Goal: Book appointment/travel/reservation

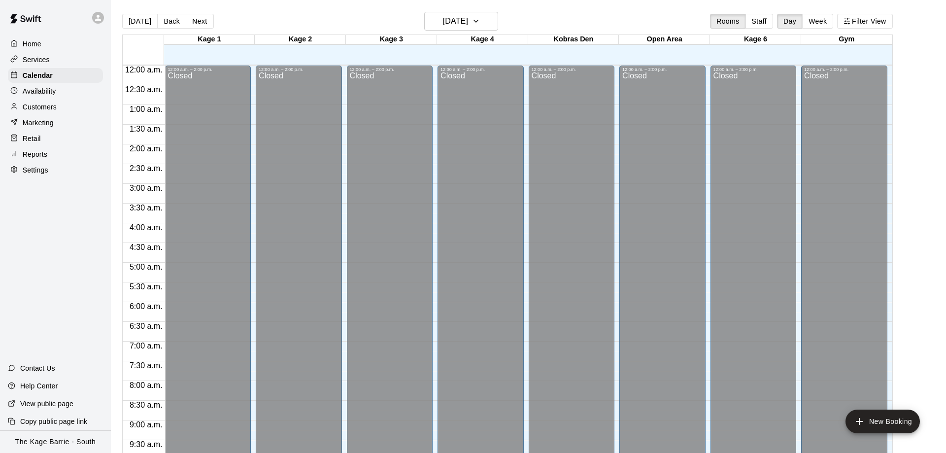
scroll to position [518, 0]
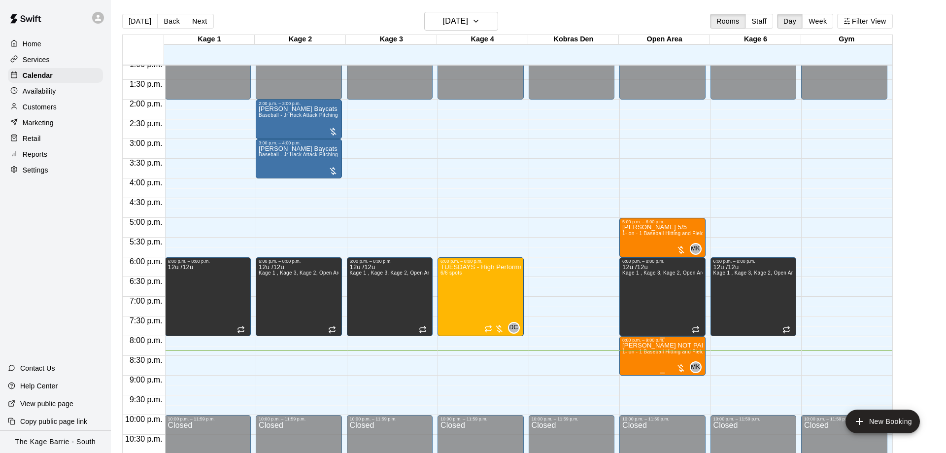
click at [633, 353] on icon "edit" at bounding box center [631, 354] width 9 height 9
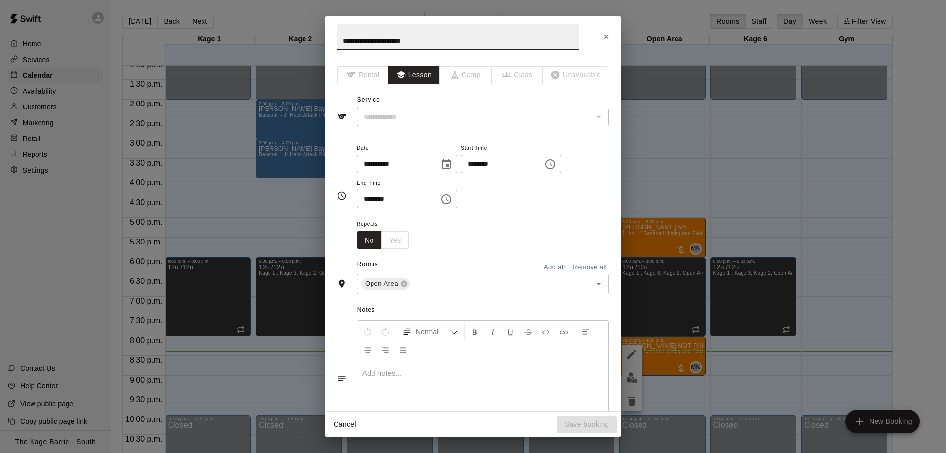
type input "**********"
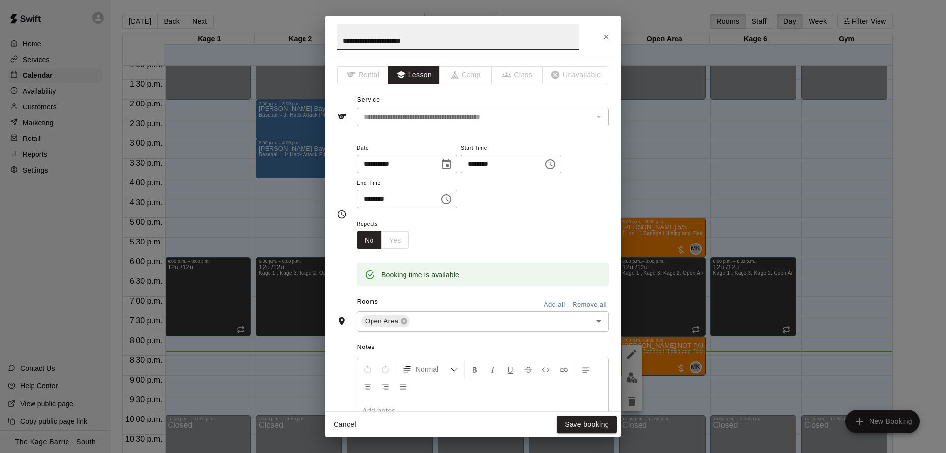
click at [450, 41] on input "**********" at bounding box center [458, 37] width 242 height 26
type input "**********"
click at [587, 426] on button "Save booking" at bounding box center [587, 424] width 60 height 18
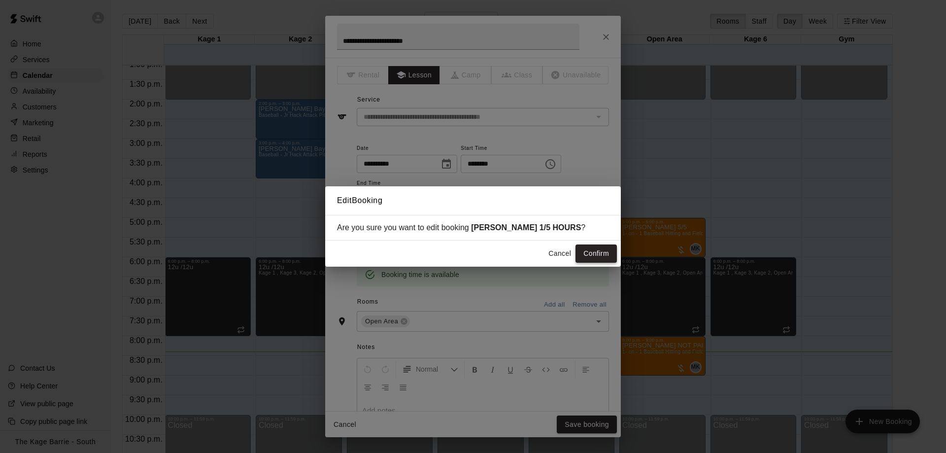
click at [587, 252] on button "Confirm" at bounding box center [596, 253] width 41 height 18
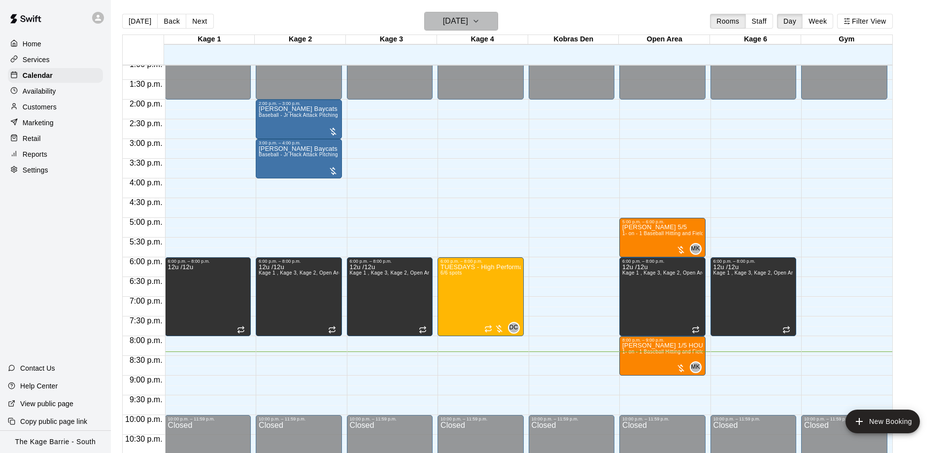
click at [465, 24] on h6 "[DATE]" at bounding box center [455, 21] width 25 height 14
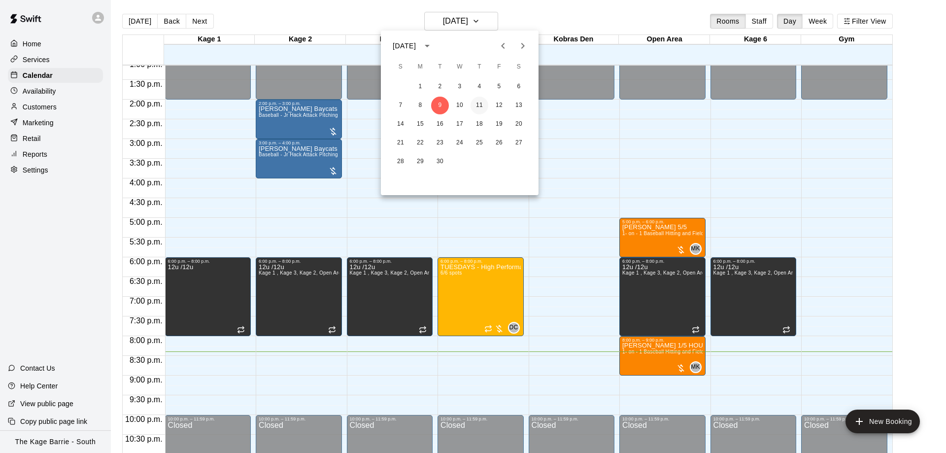
click at [478, 106] on button "11" at bounding box center [480, 106] width 18 height 18
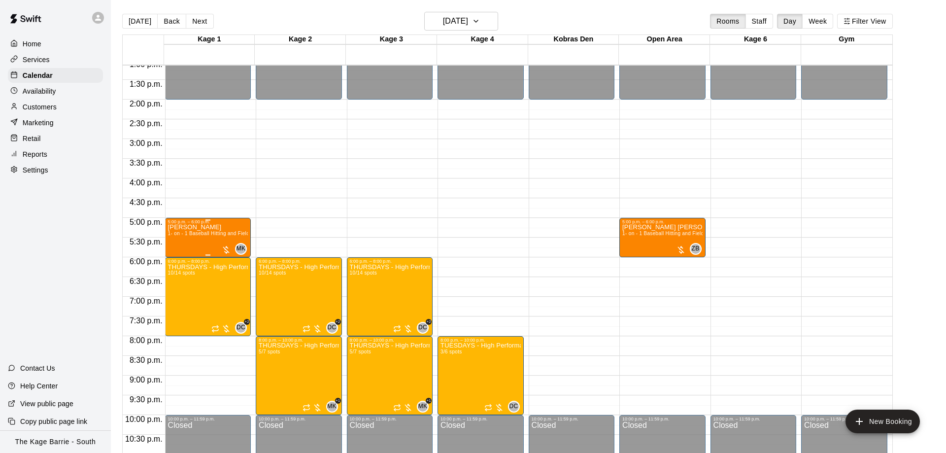
click at [212, 227] on p "[PERSON_NAME]" at bounding box center [208, 227] width 80 height 0
click at [339, 194] on div at bounding box center [473, 226] width 946 height 453
click at [132, 15] on button "[DATE]" at bounding box center [139, 21] width 35 height 15
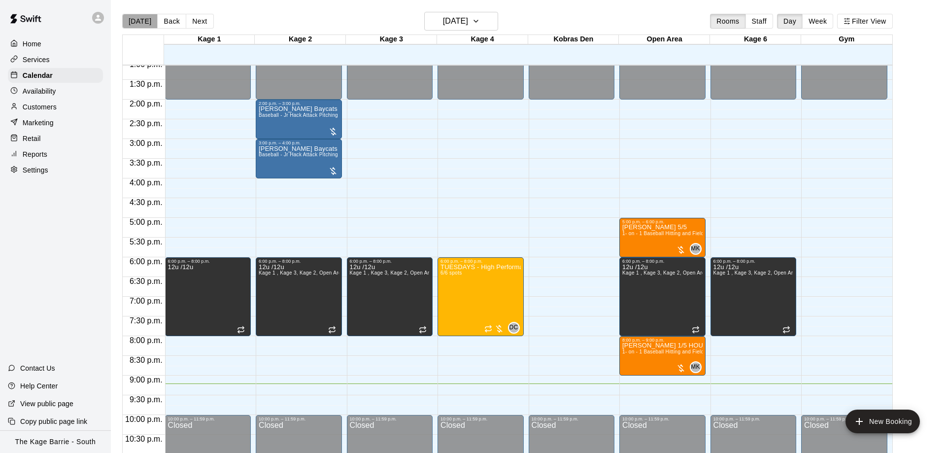
click at [146, 22] on button "[DATE]" at bounding box center [139, 21] width 35 height 15
click at [480, 24] on icon "button" at bounding box center [476, 21] width 8 height 12
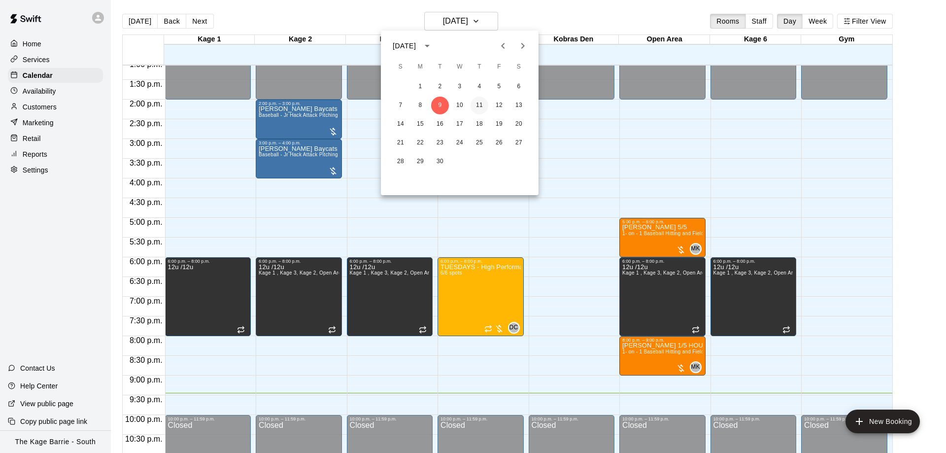
click at [483, 104] on button "11" at bounding box center [480, 106] width 18 height 18
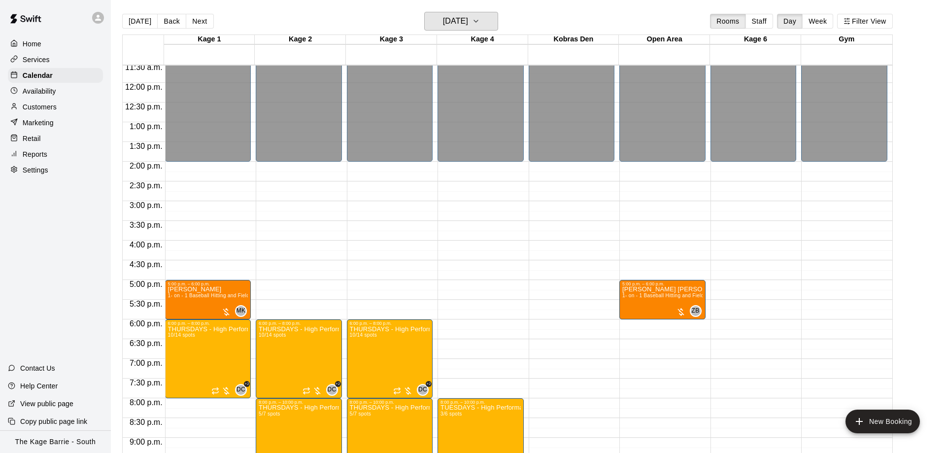
scroll to position [548, 0]
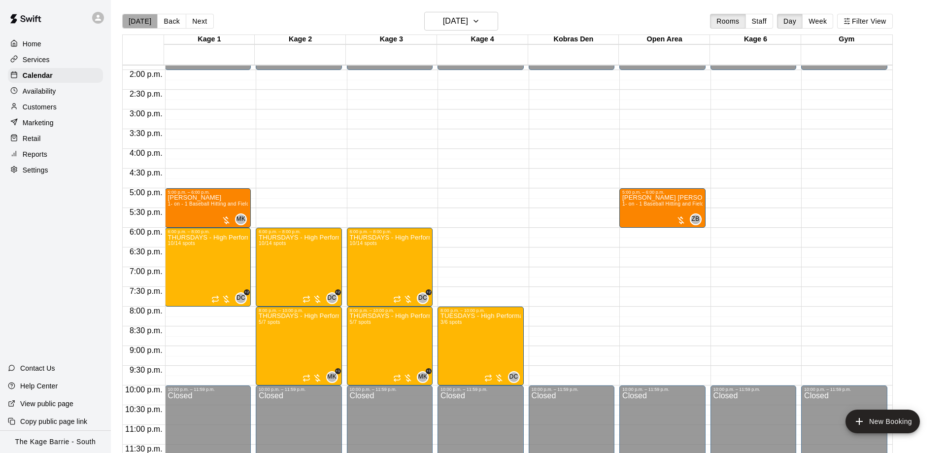
click at [144, 22] on button "[DATE]" at bounding box center [139, 21] width 35 height 15
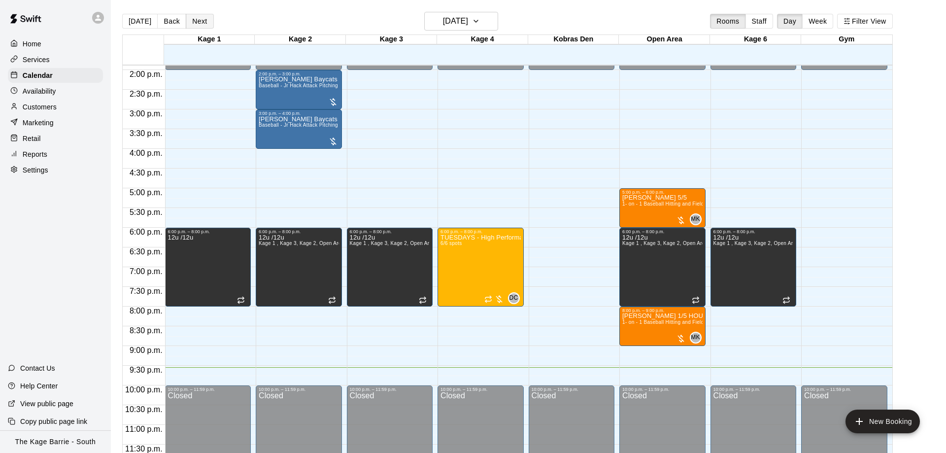
click at [206, 21] on button "Next" at bounding box center [200, 21] width 28 height 15
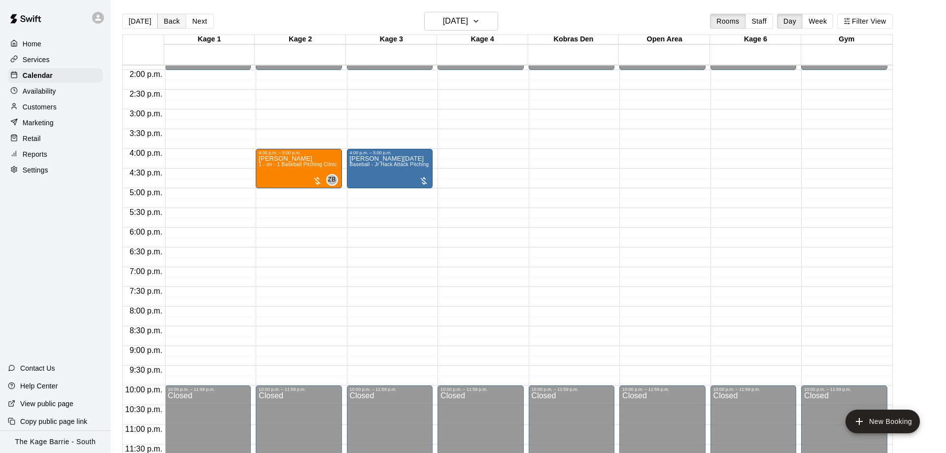
click at [169, 27] on button "Back" at bounding box center [171, 21] width 29 height 15
